Goal: Check status

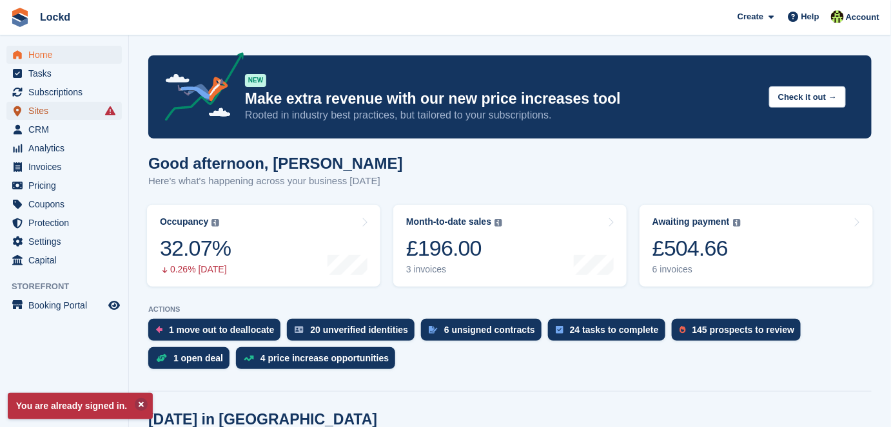
click at [38, 113] on span "Sites" at bounding box center [66, 111] width 77 height 18
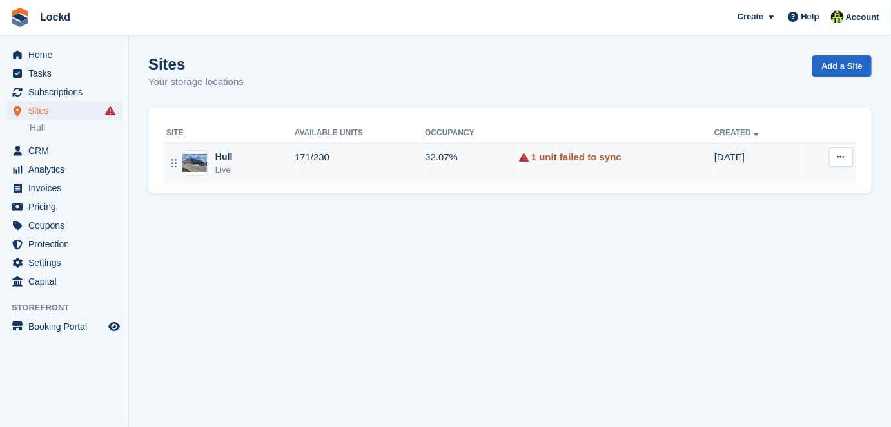
click at [565, 160] on link "1 unit failed to sync" at bounding box center [576, 157] width 90 height 15
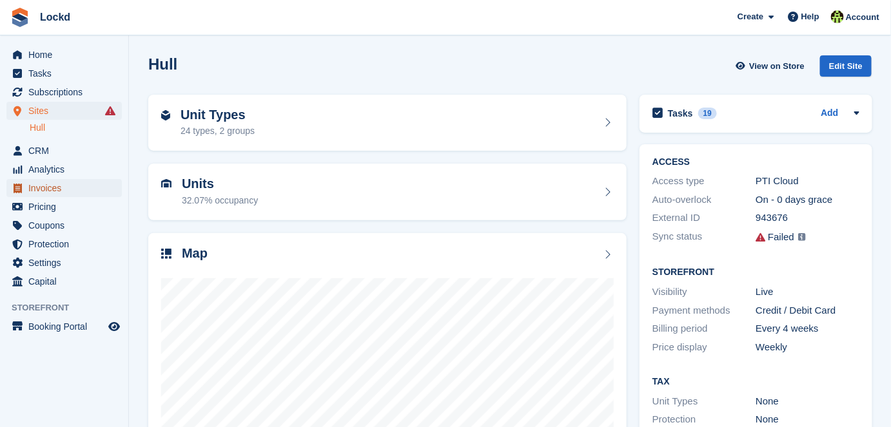
click at [50, 188] on span "Invoices" at bounding box center [66, 188] width 77 height 18
